Goal: Information Seeking & Learning: Learn about a topic

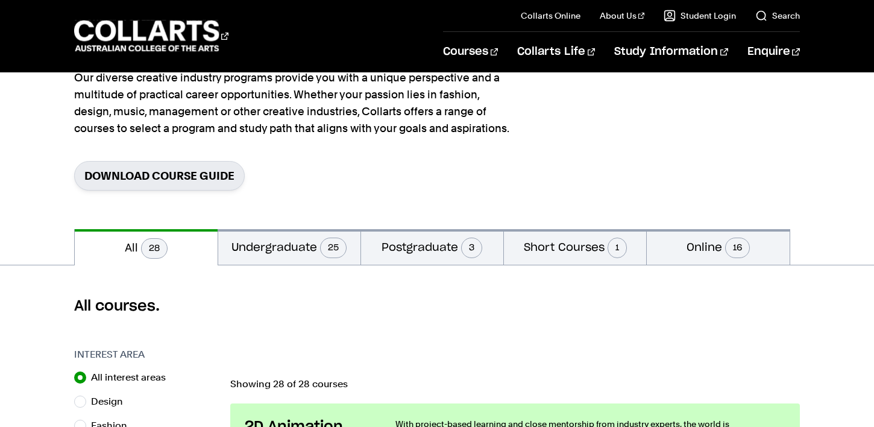
scroll to position [116, 0]
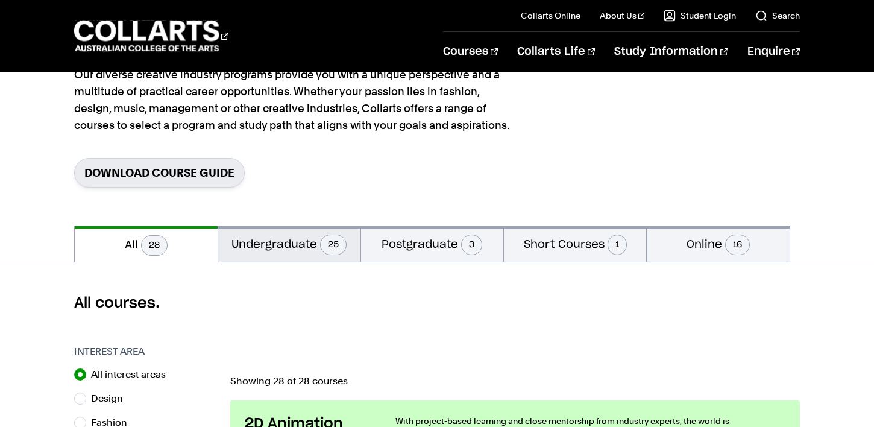
click at [299, 246] on button "Undergraduate 25" at bounding box center [289, 244] width 142 height 36
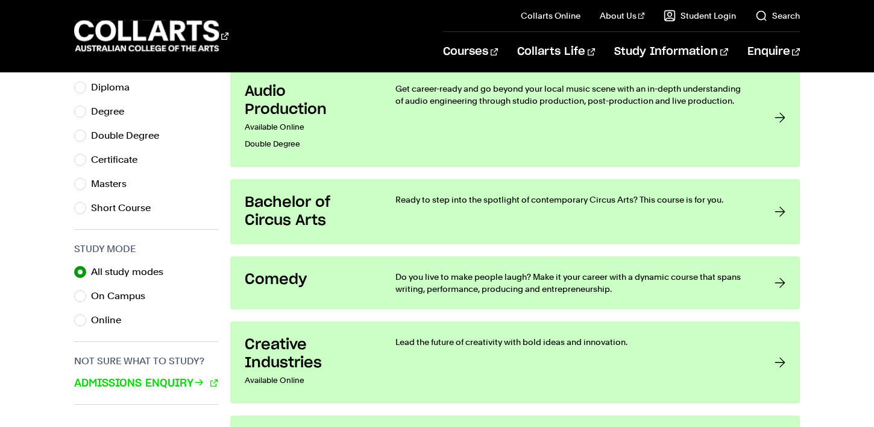
scroll to position [661, 0]
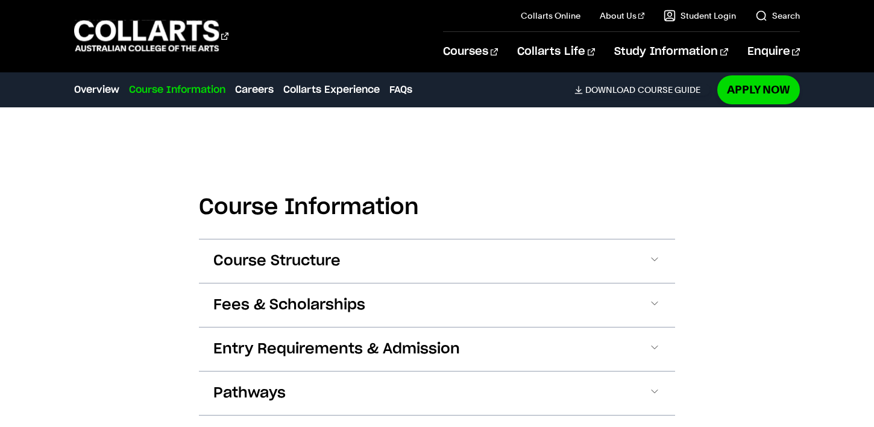
scroll to position [667, 0]
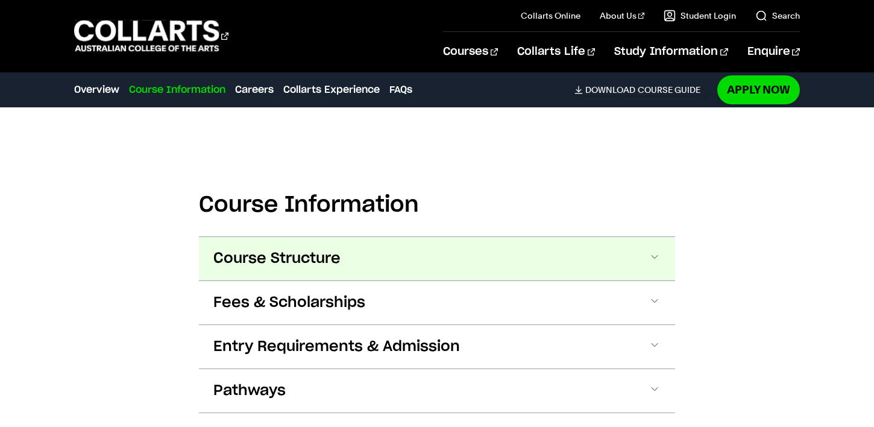
click at [312, 267] on span "Course Structure" at bounding box center [276, 258] width 127 height 19
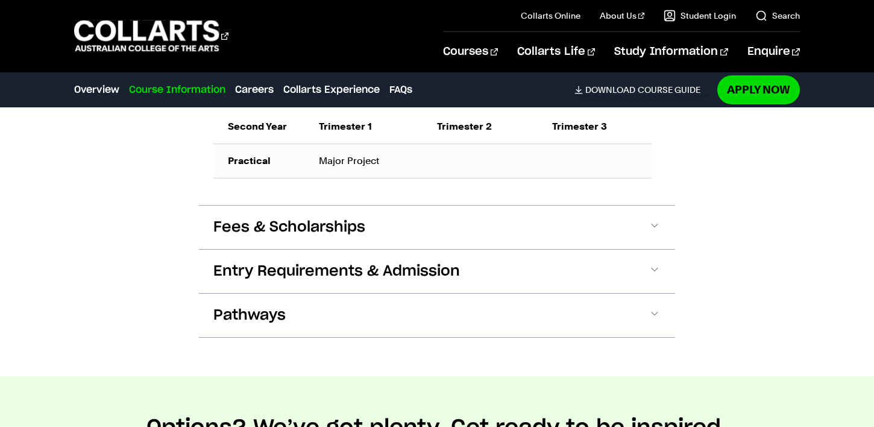
scroll to position [1104, 0]
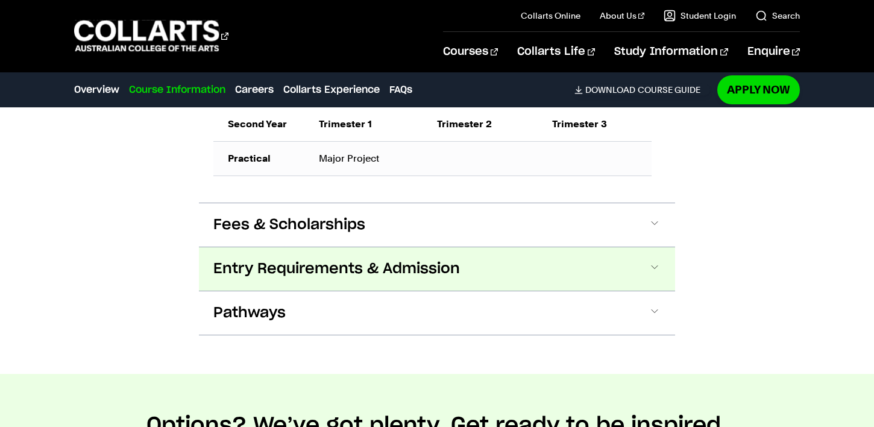
click at [354, 291] on button "Entry Requirements & Admission" at bounding box center [437, 268] width 476 height 43
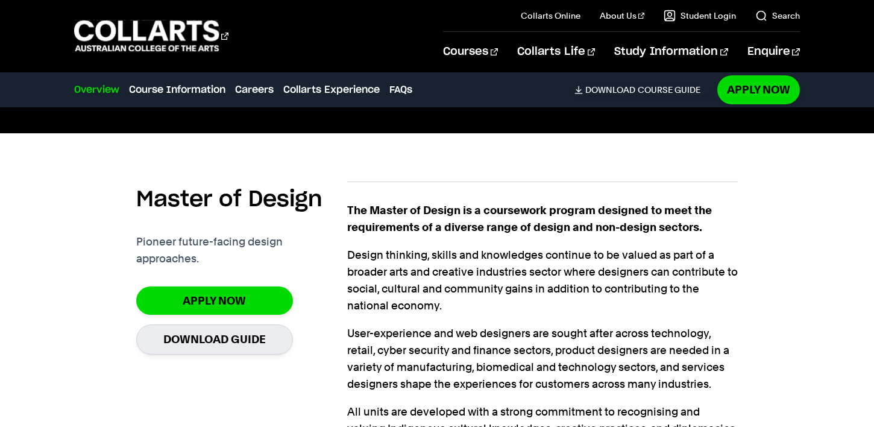
scroll to position [289, 0]
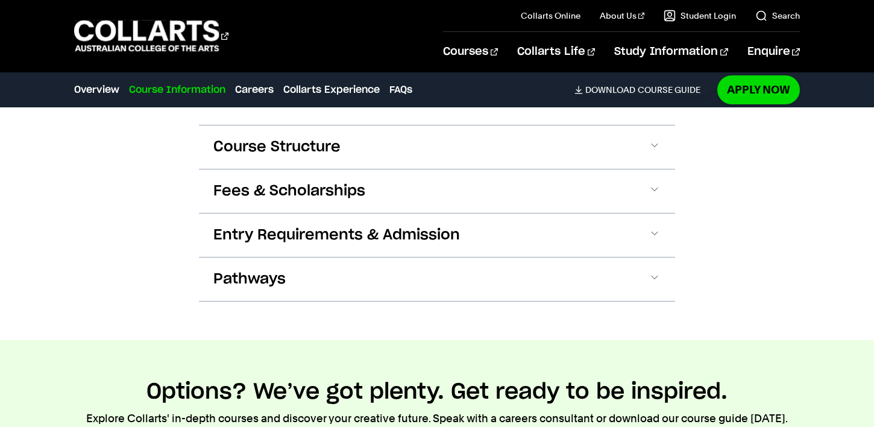
scroll to position [1270, 0]
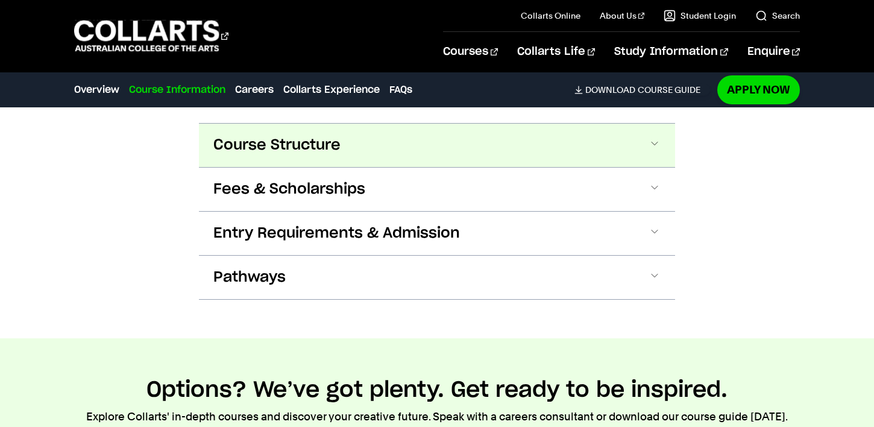
click at [406, 159] on button "Course Structure" at bounding box center [437, 145] width 476 height 43
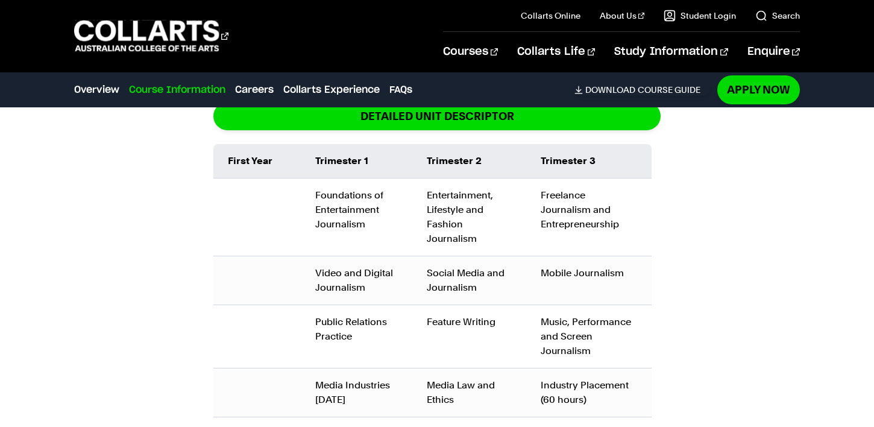
scroll to position [1433, 0]
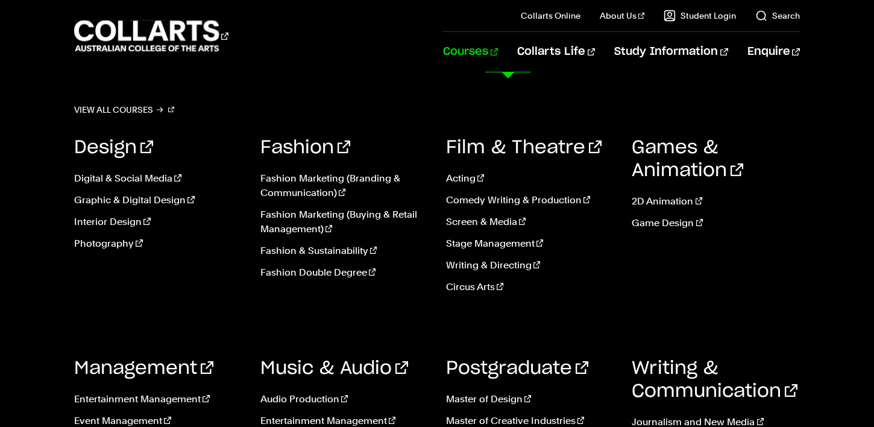
click at [498, 62] on link "Courses" at bounding box center [470, 52] width 55 height 40
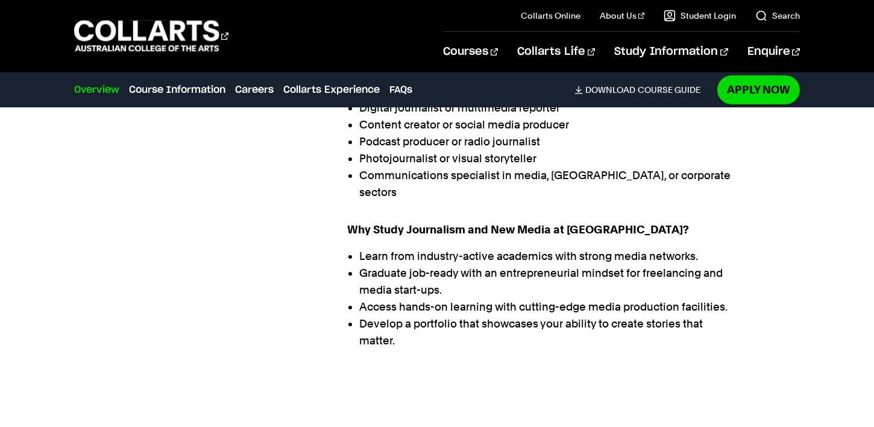
scroll to position [901, 0]
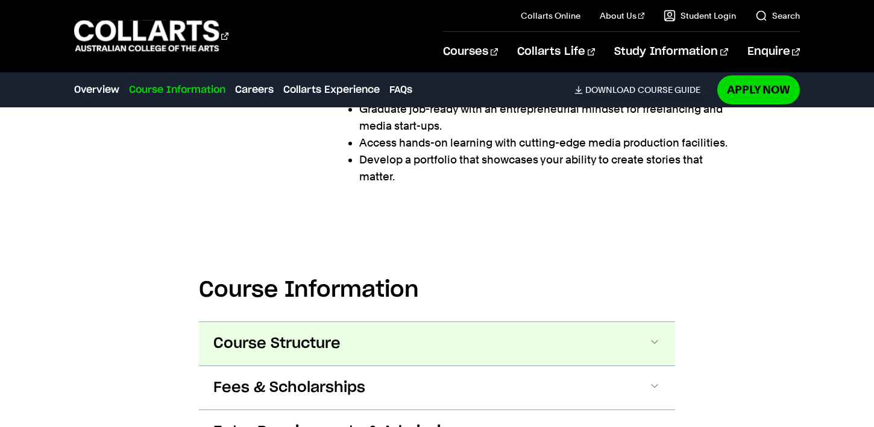
click at [367, 322] on button "Course Structure" at bounding box center [437, 343] width 476 height 43
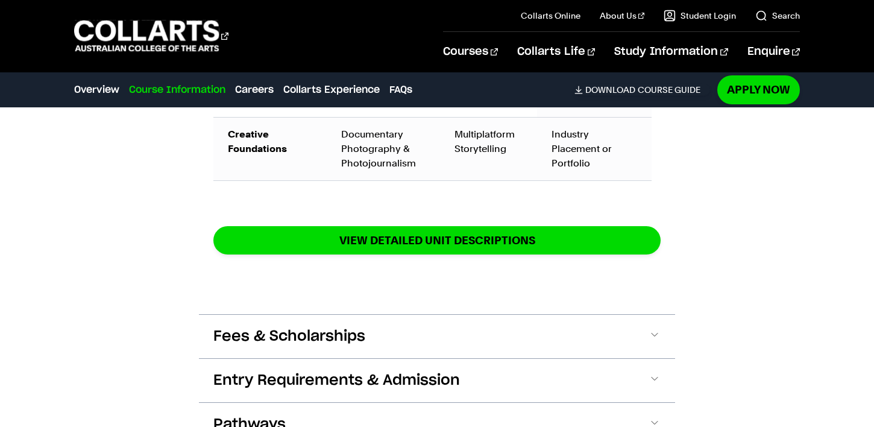
scroll to position [1942, 0]
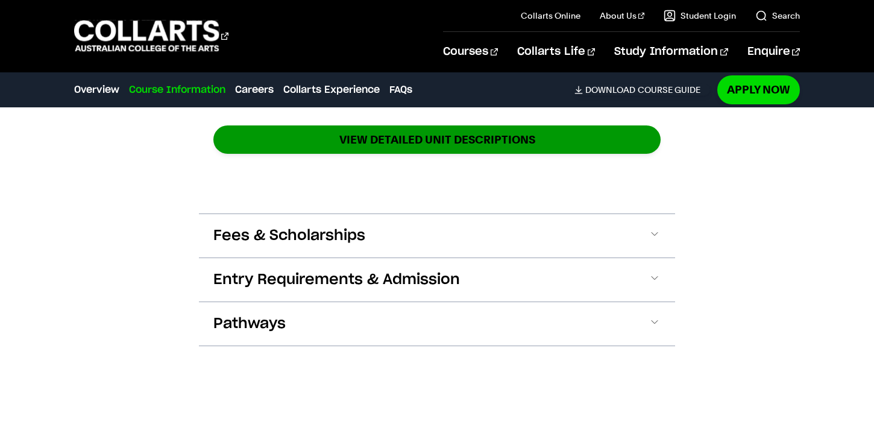
click at [419, 214] on button "Fees & Scholarships" at bounding box center [437, 235] width 476 height 43
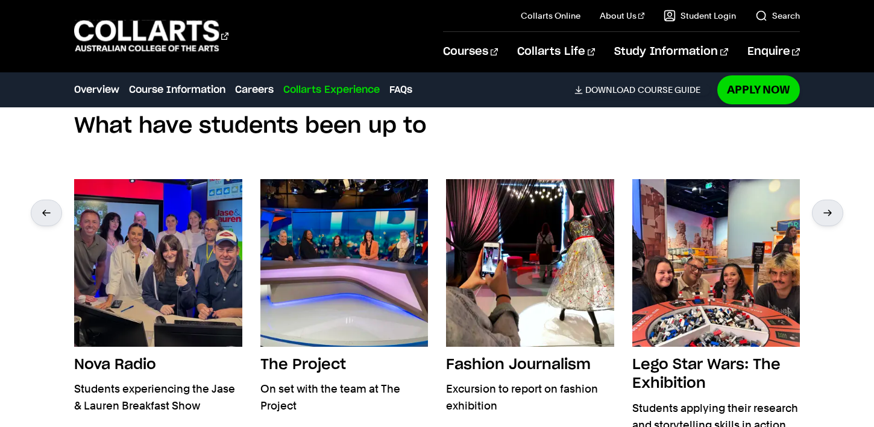
scroll to position [3251, 0]
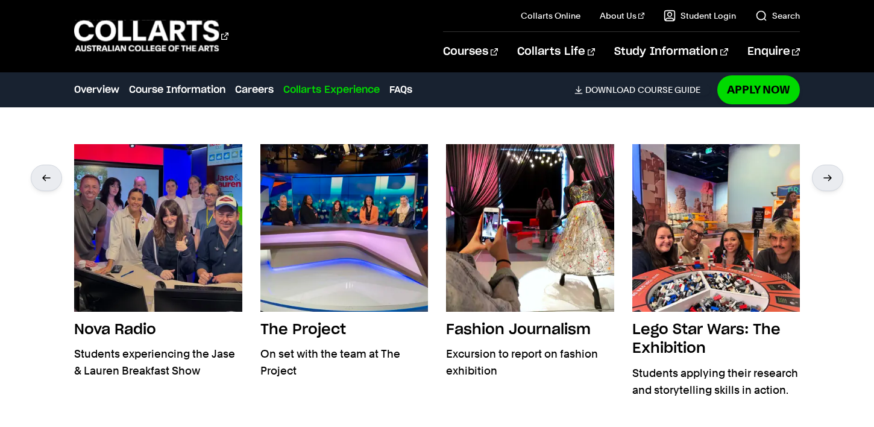
click at [795, 77] on div "Apply Now" at bounding box center [758, 89] width 83 height 28
click at [790, 83] on link "Apply Now" at bounding box center [758, 89] width 83 height 28
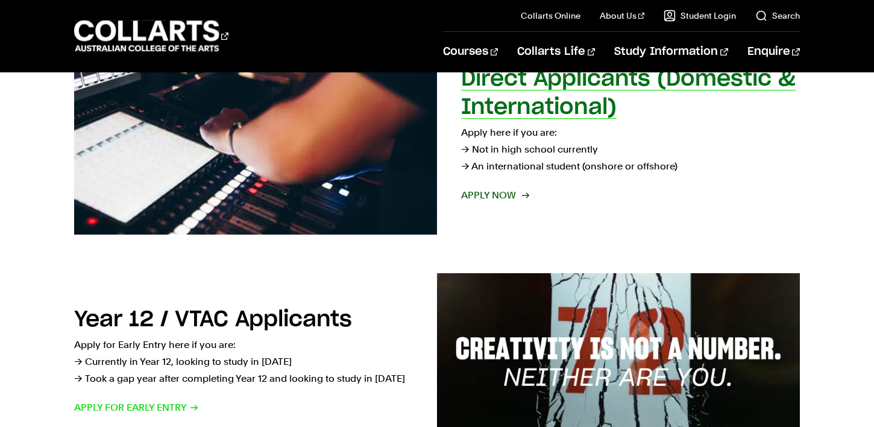
scroll to position [256, 0]
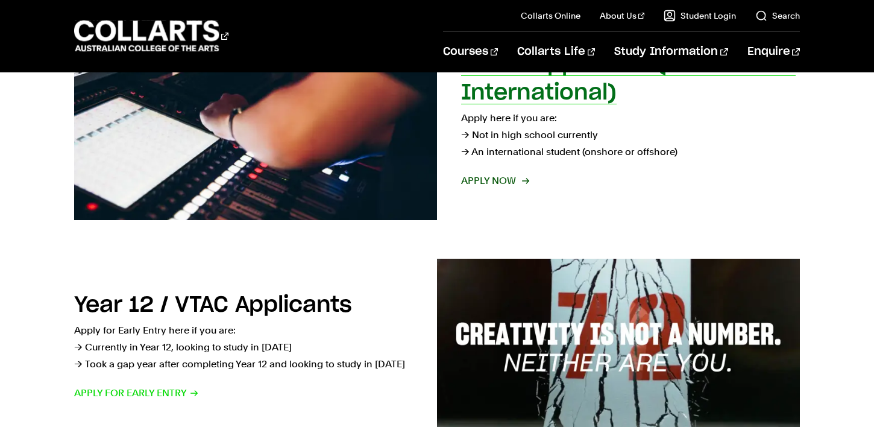
click at [489, 178] on span "Apply now" at bounding box center [494, 180] width 67 height 17
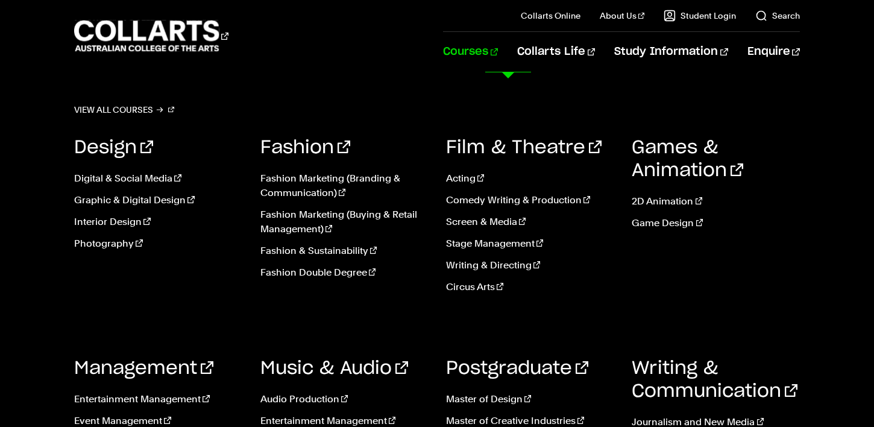
click at [498, 49] on link "Courses" at bounding box center [470, 52] width 55 height 40
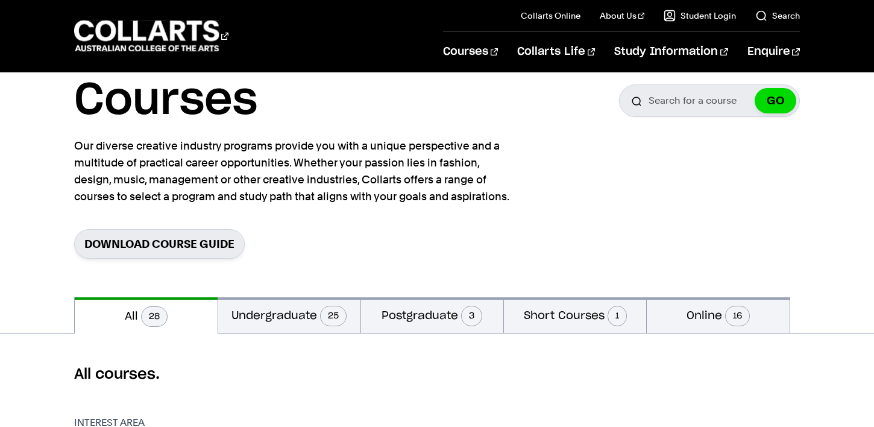
scroll to position [72, 0]
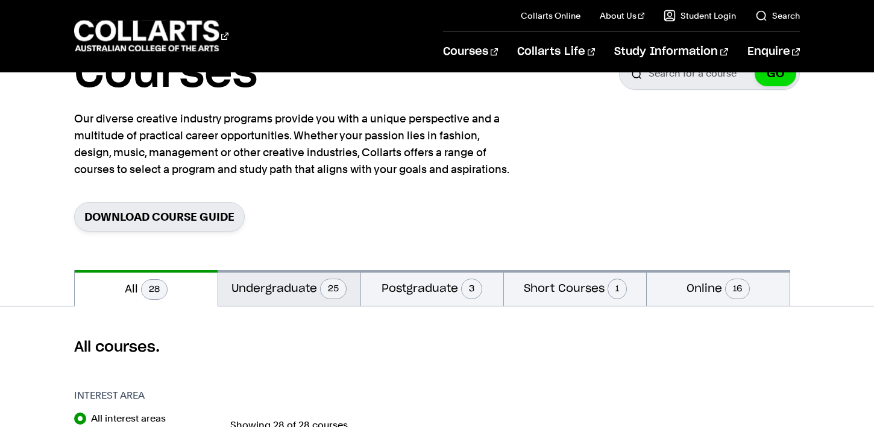
click at [294, 284] on button "Undergraduate 25" at bounding box center [289, 288] width 142 height 36
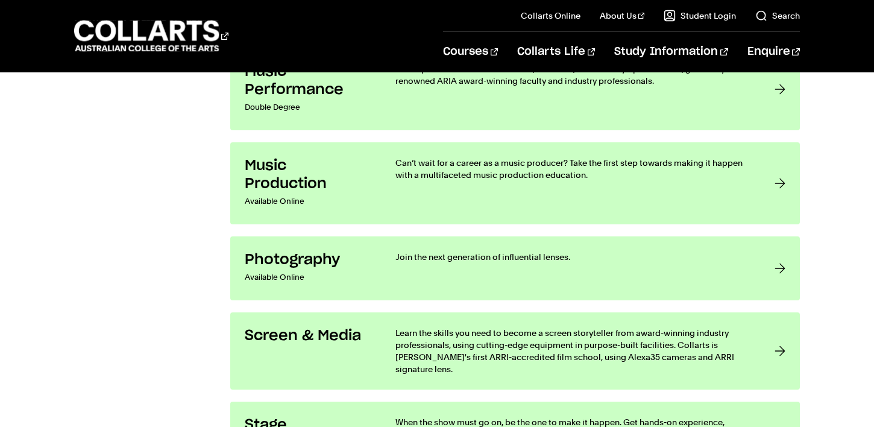
scroll to position [1914, 0]
